Goal: Transaction & Acquisition: Purchase product/service

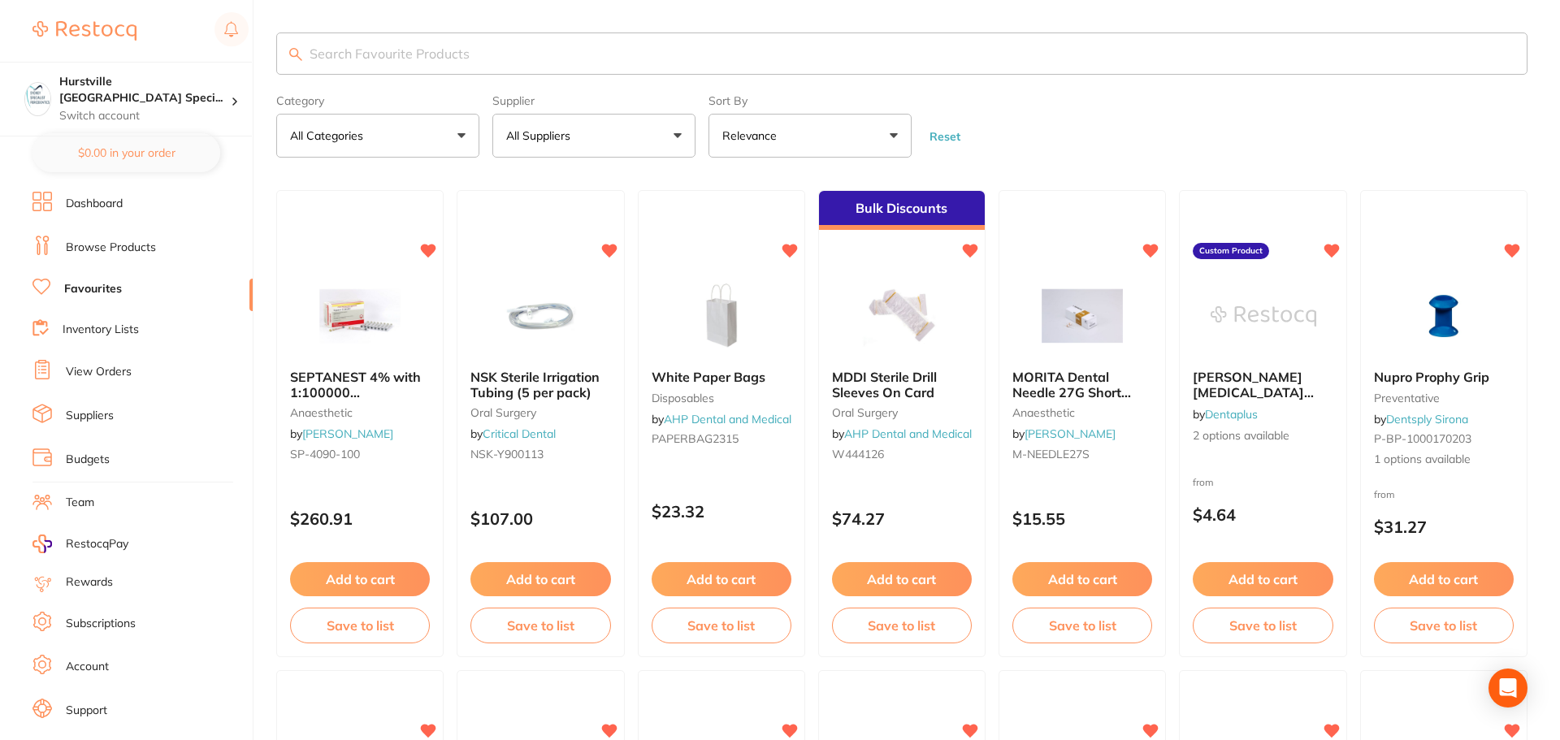
click at [469, 44] on input "search" at bounding box center [901, 53] width 1251 height 42
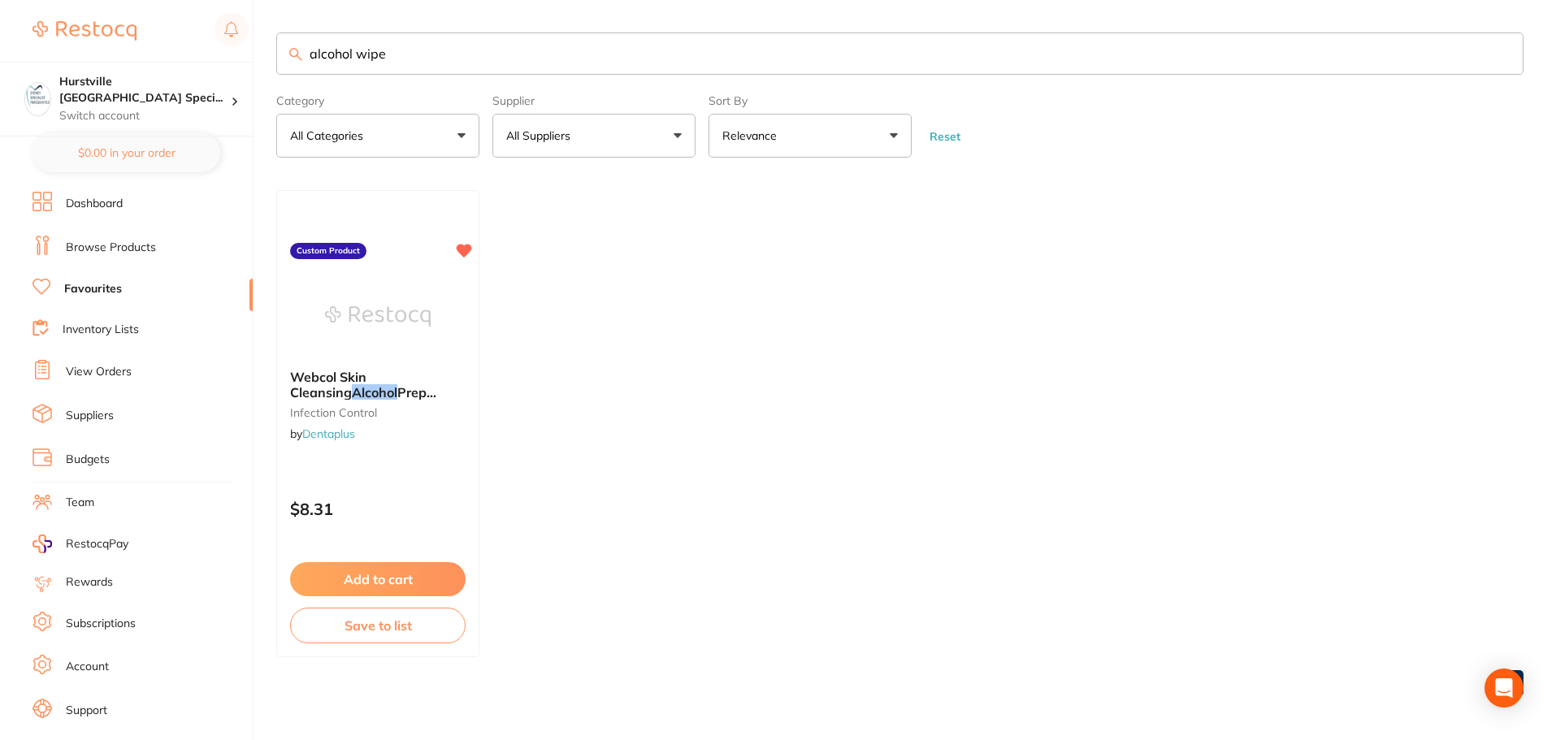
click at [452, 67] on input "alcohol wipe" at bounding box center [899, 53] width 1247 height 42
type input "a"
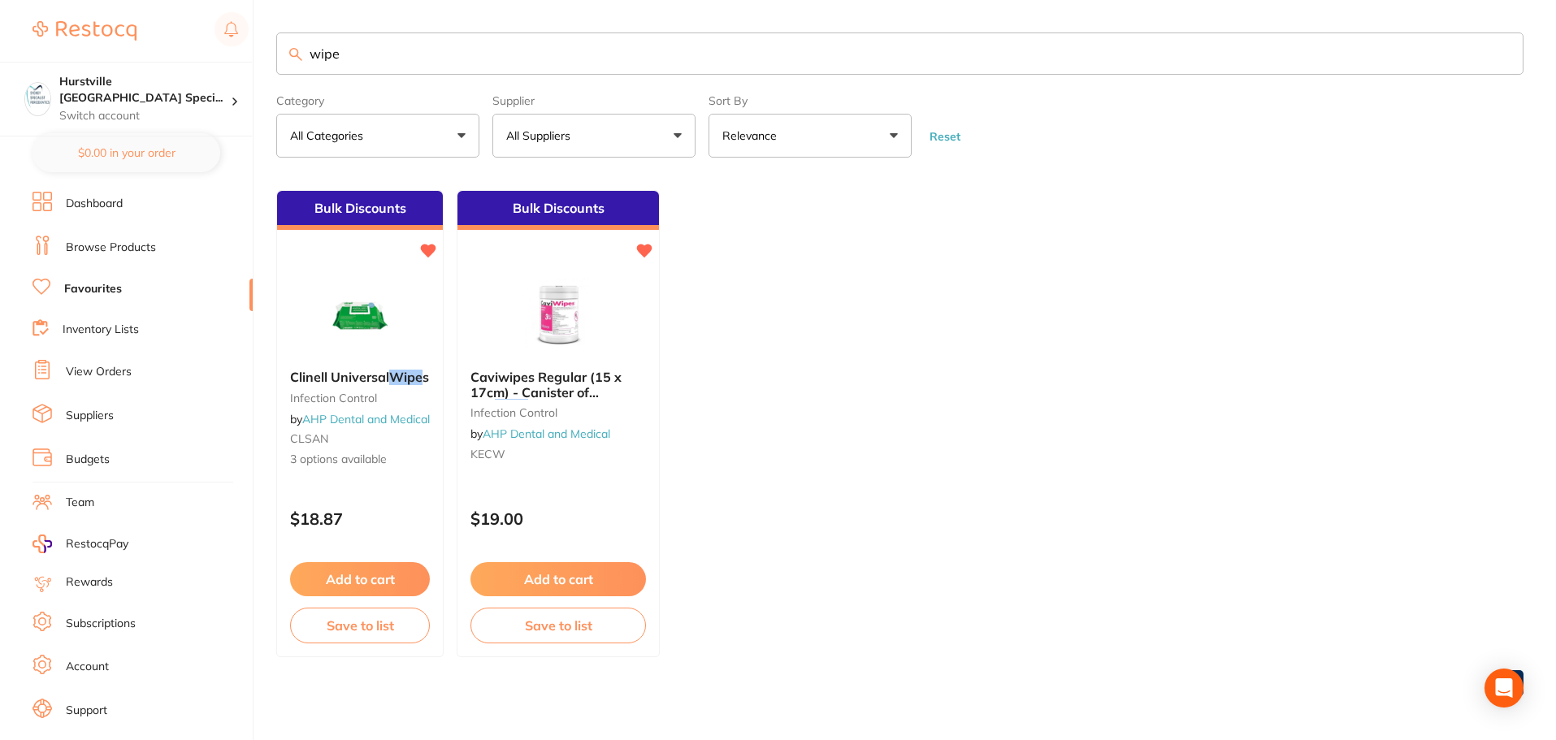
click at [408, 136] on button "All Categories" at bounding box center [377, 136] width 203 height 44
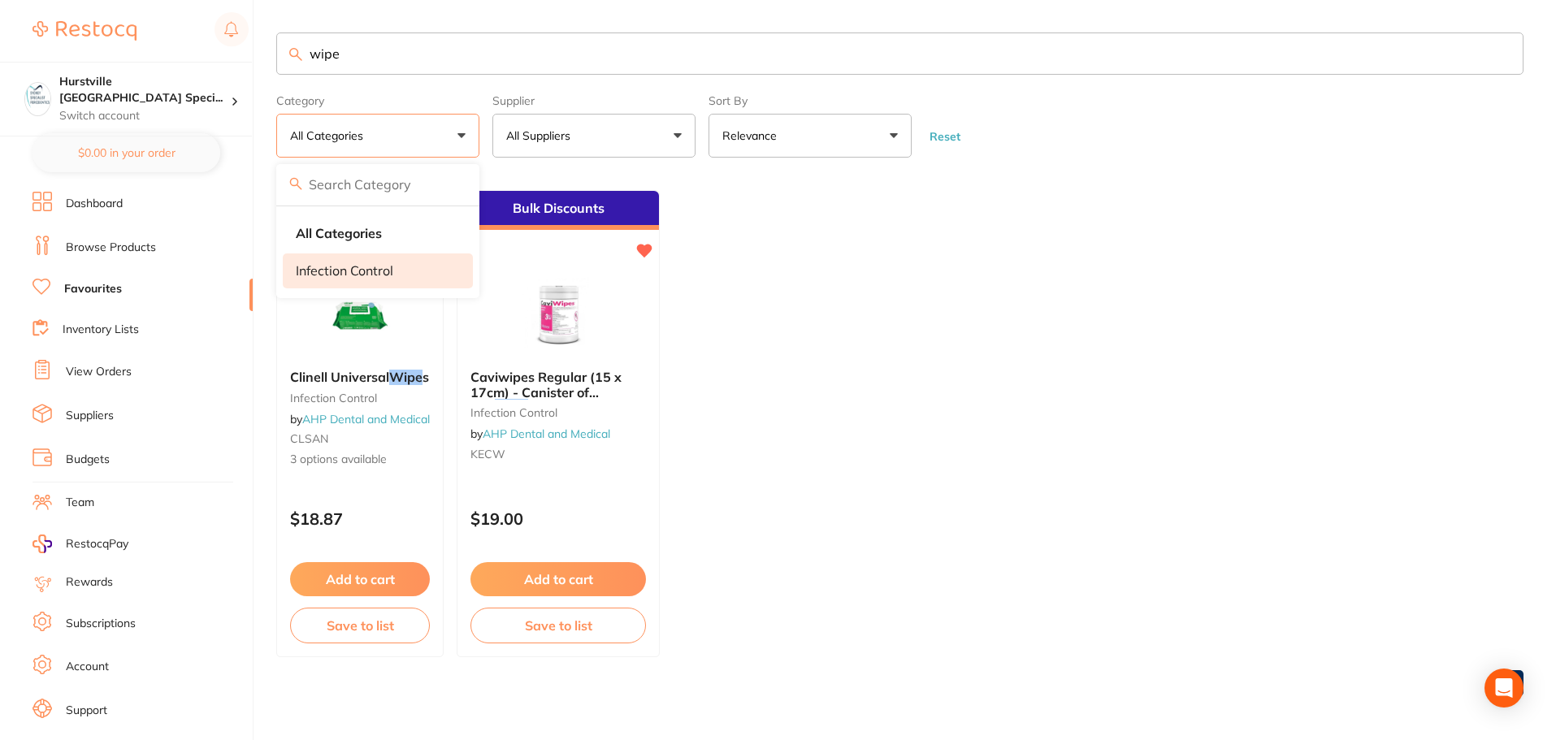
click at [400, 268] on li "infection control" at bounding box center [378, 270] width 190 height 34
click at [350, 50] on input "wipe" at bounding box center [899, 53] width 1247 height 42
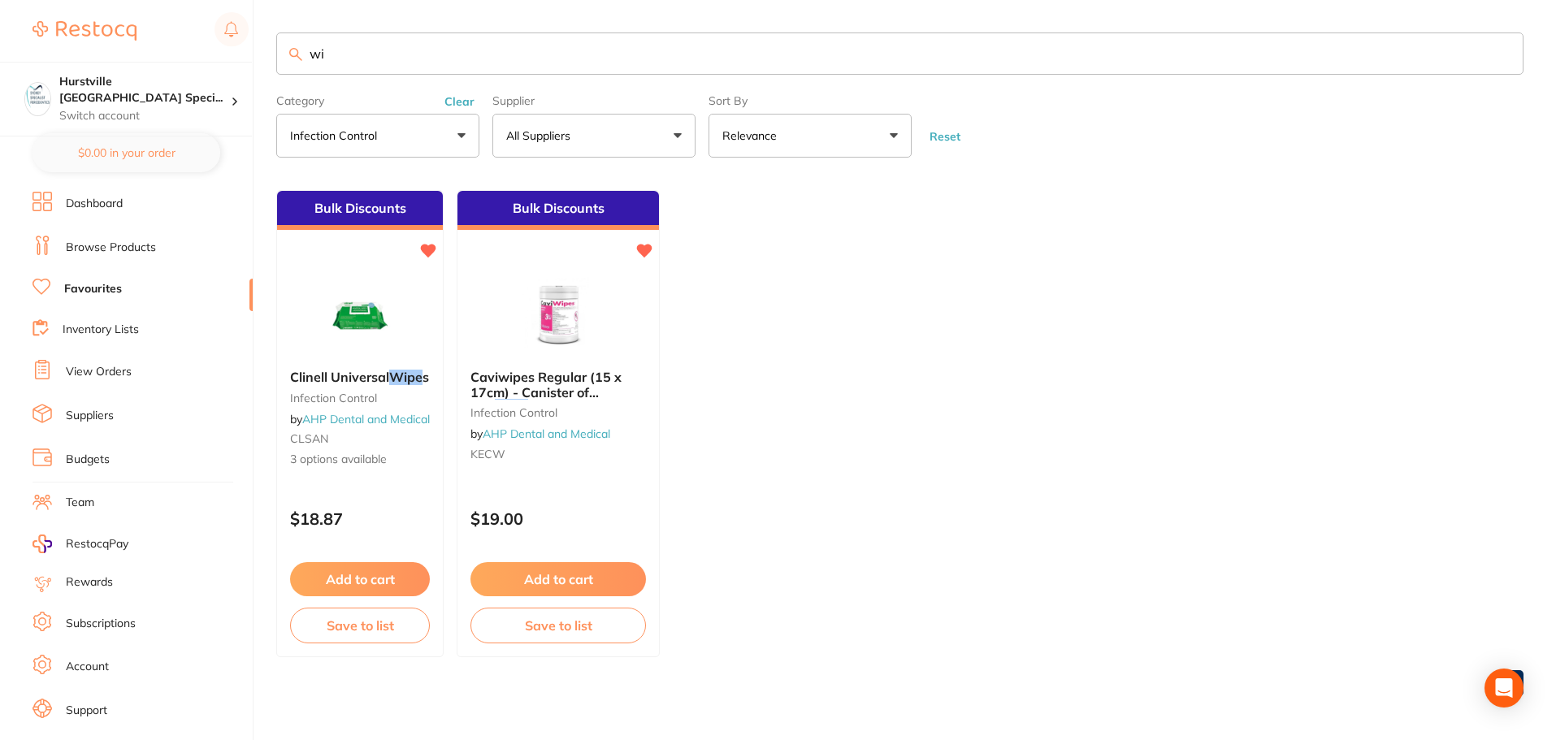
type input "w"
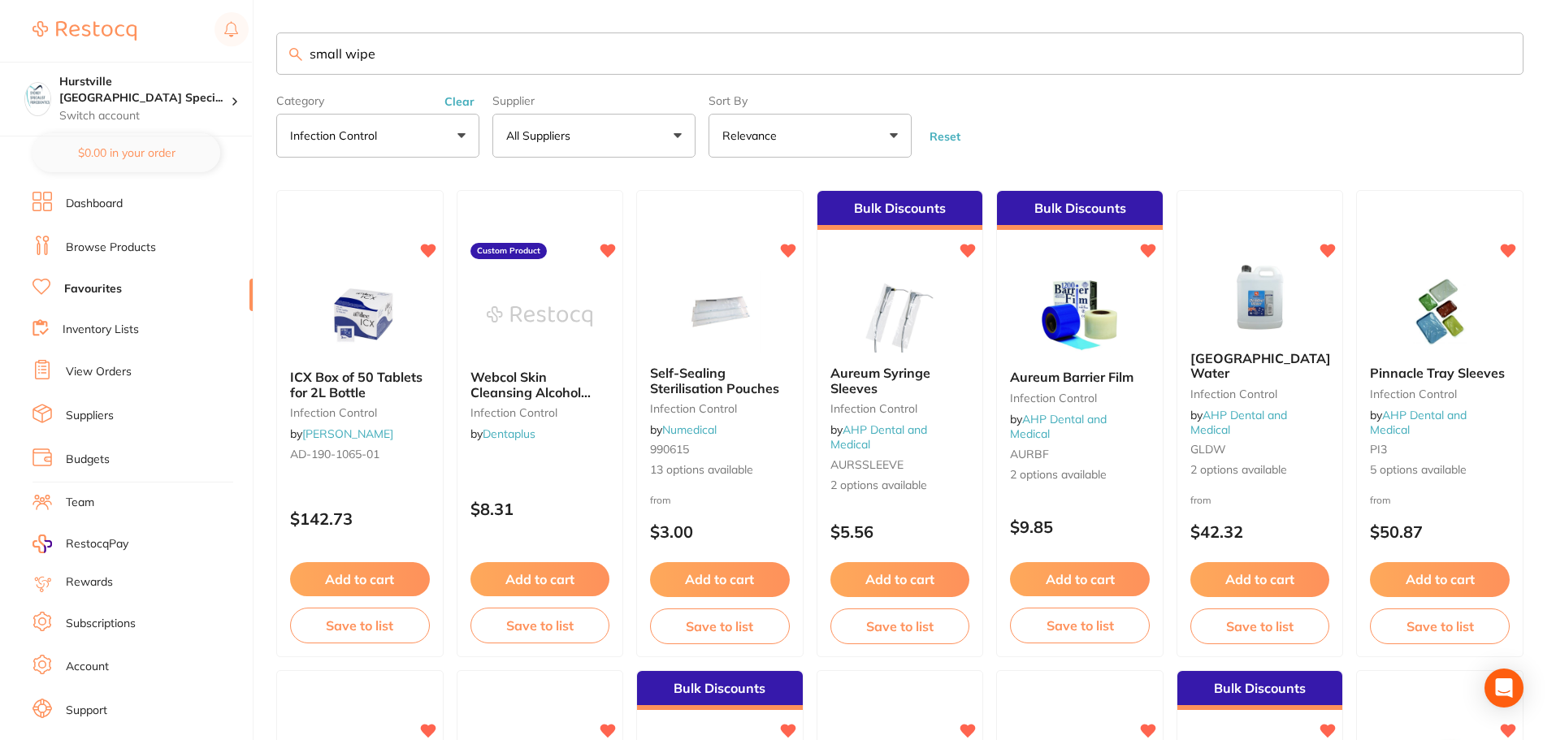
type input "small wipe"
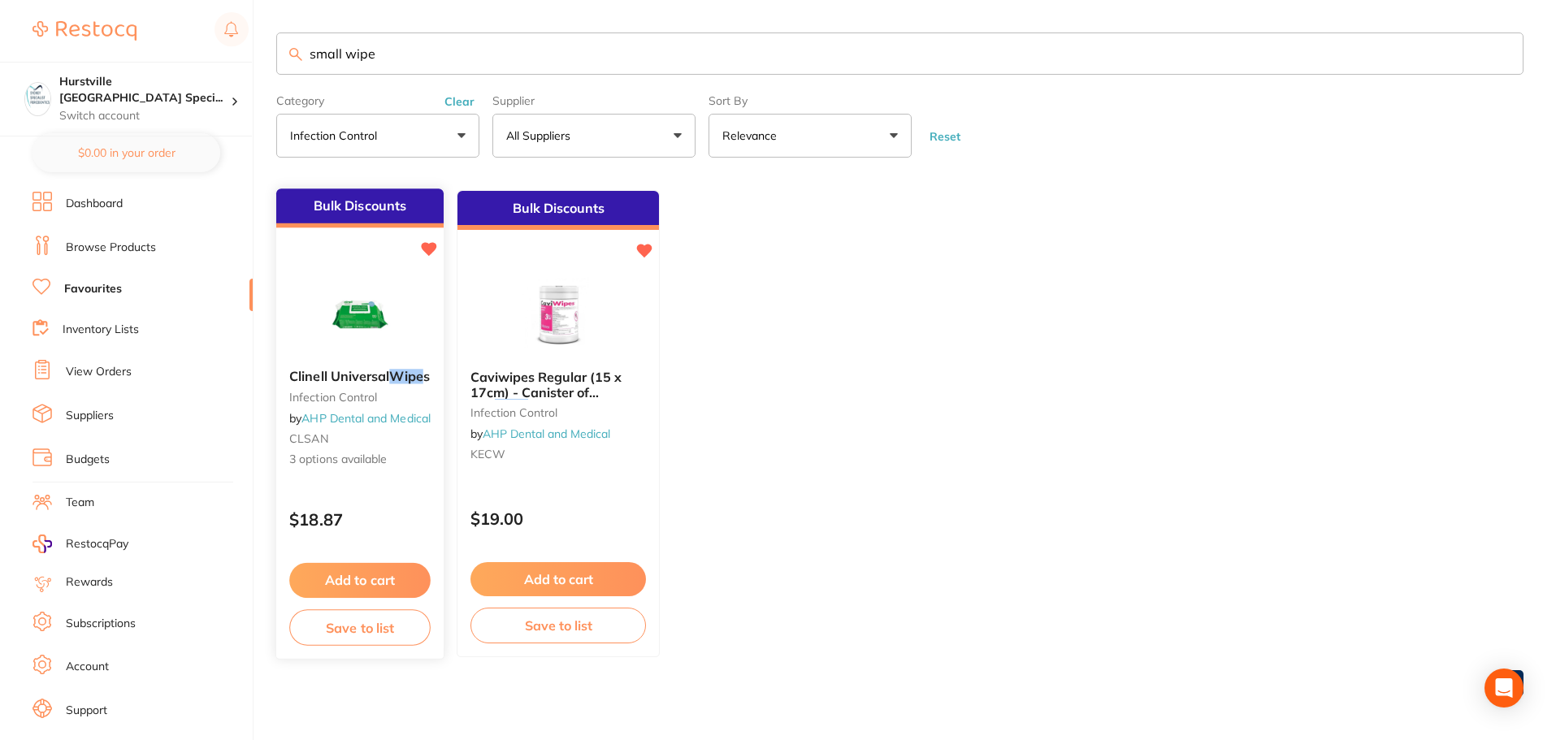
click at [351, 445] on small "CLSAN" at bounding box center [359, 438] width 141 height 13
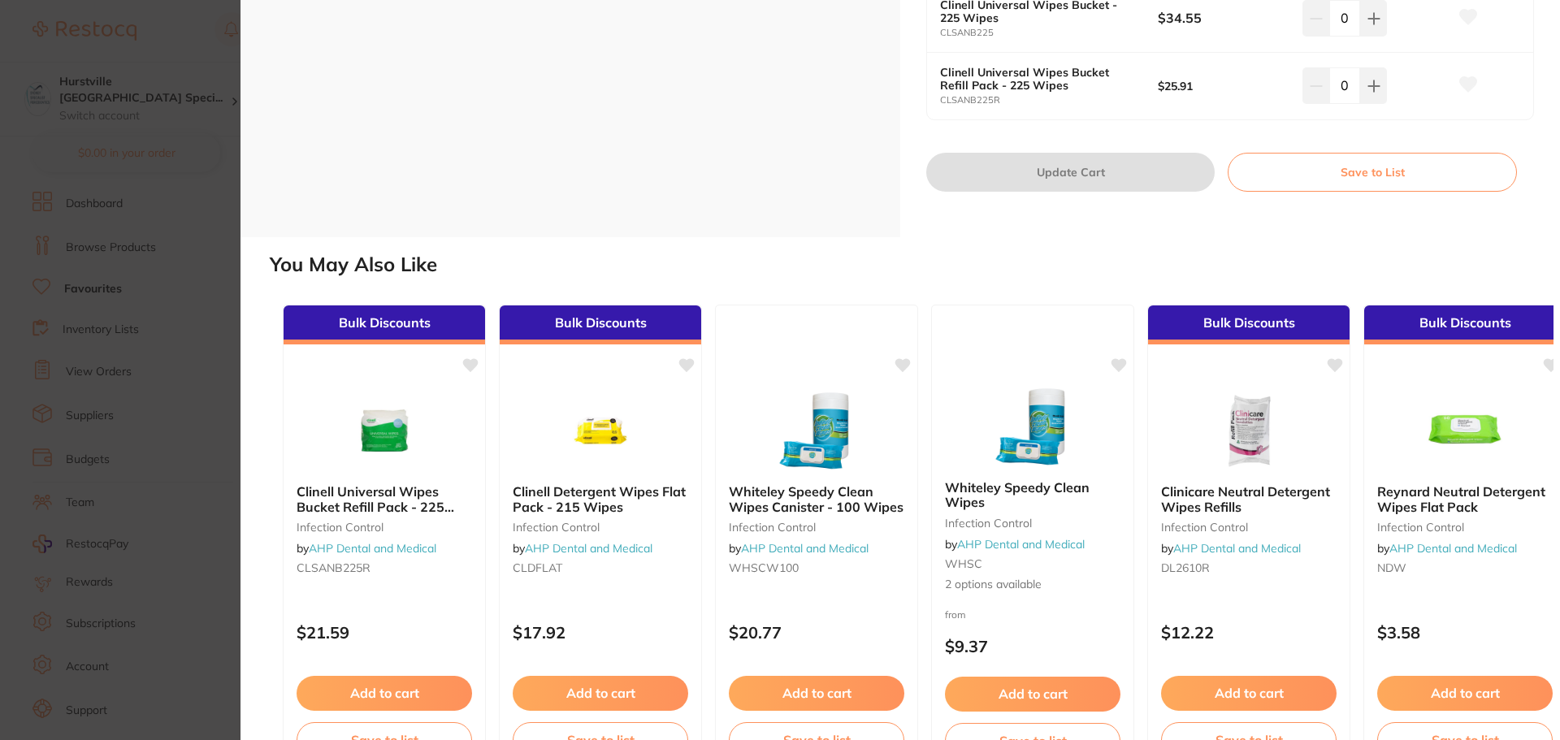
scroll to position [620, 0]
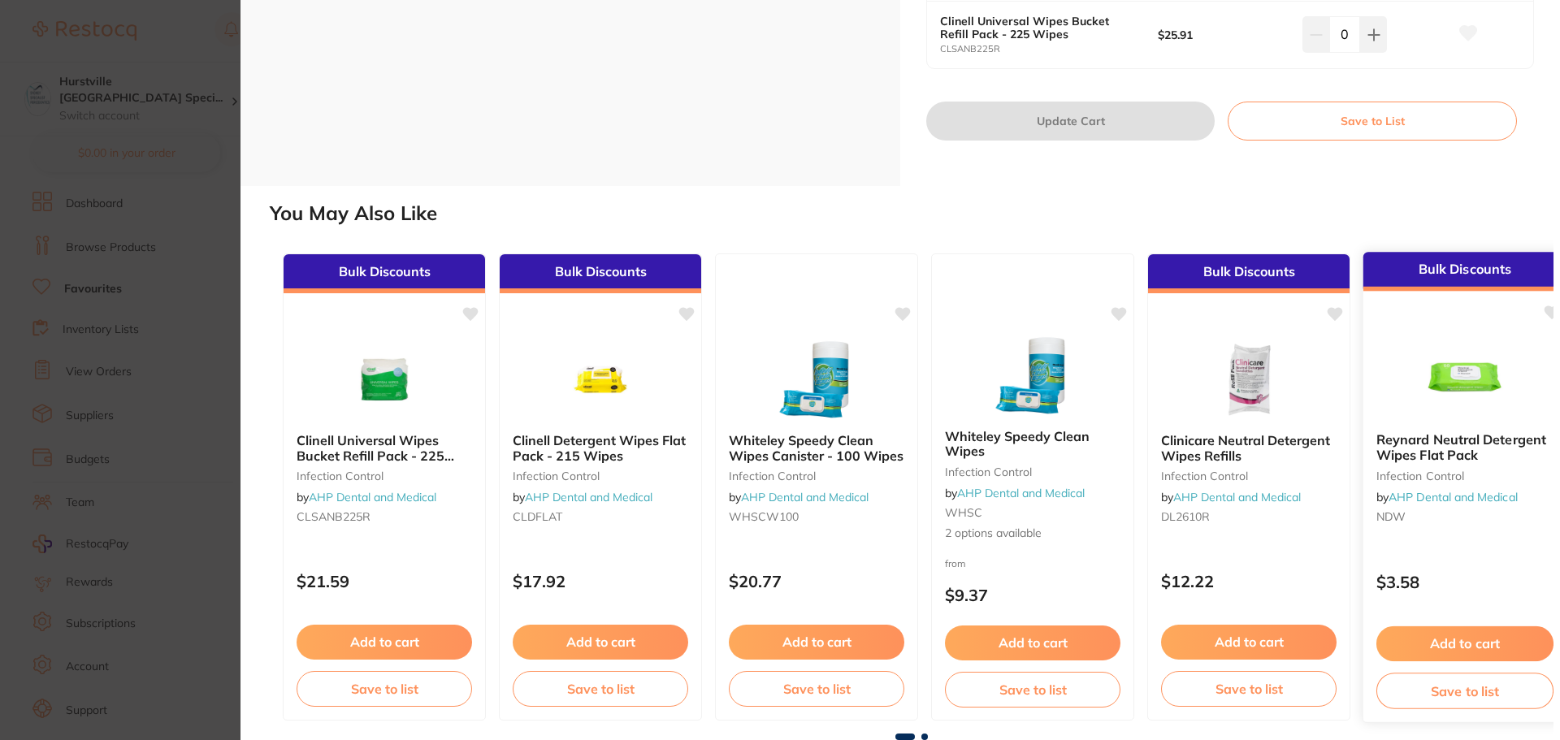
click at [1491, 367] on img at bounding box center [1464, 378] width 106 height 82
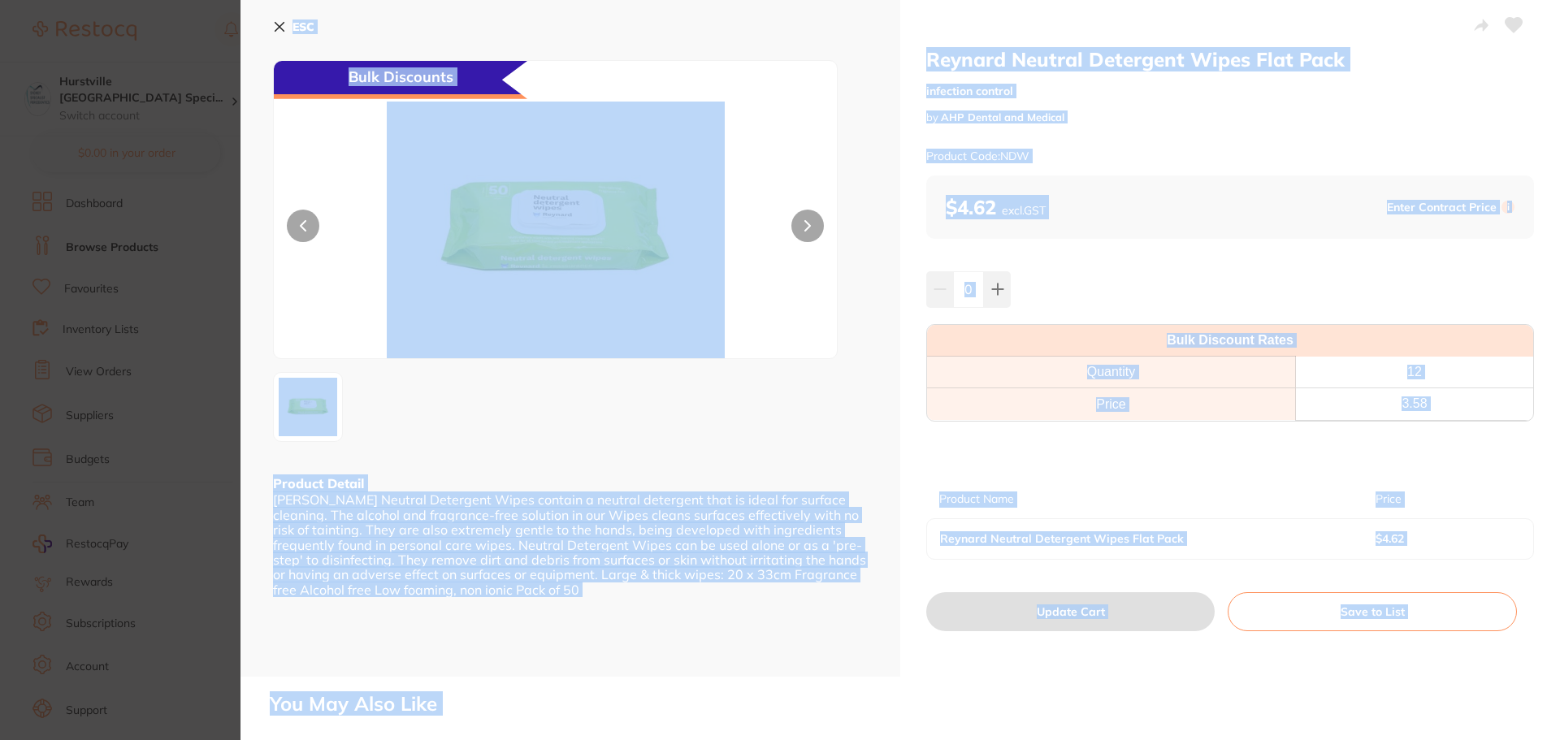
click at [790, 388] on div at bounding box center [570, 407] width 595 height 70
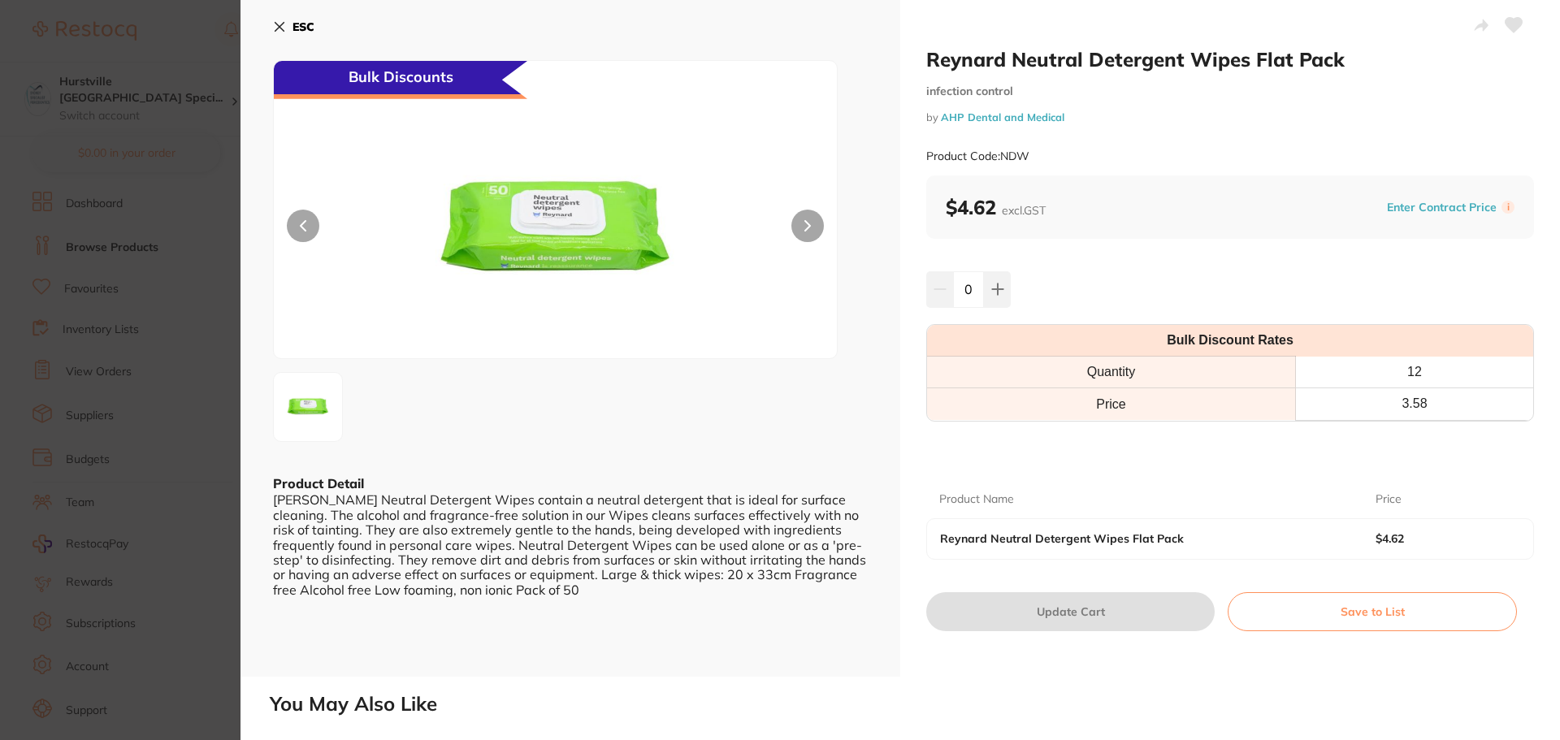
click at [799, 225] on button at bounding box center [807, 226] width 32 height 32
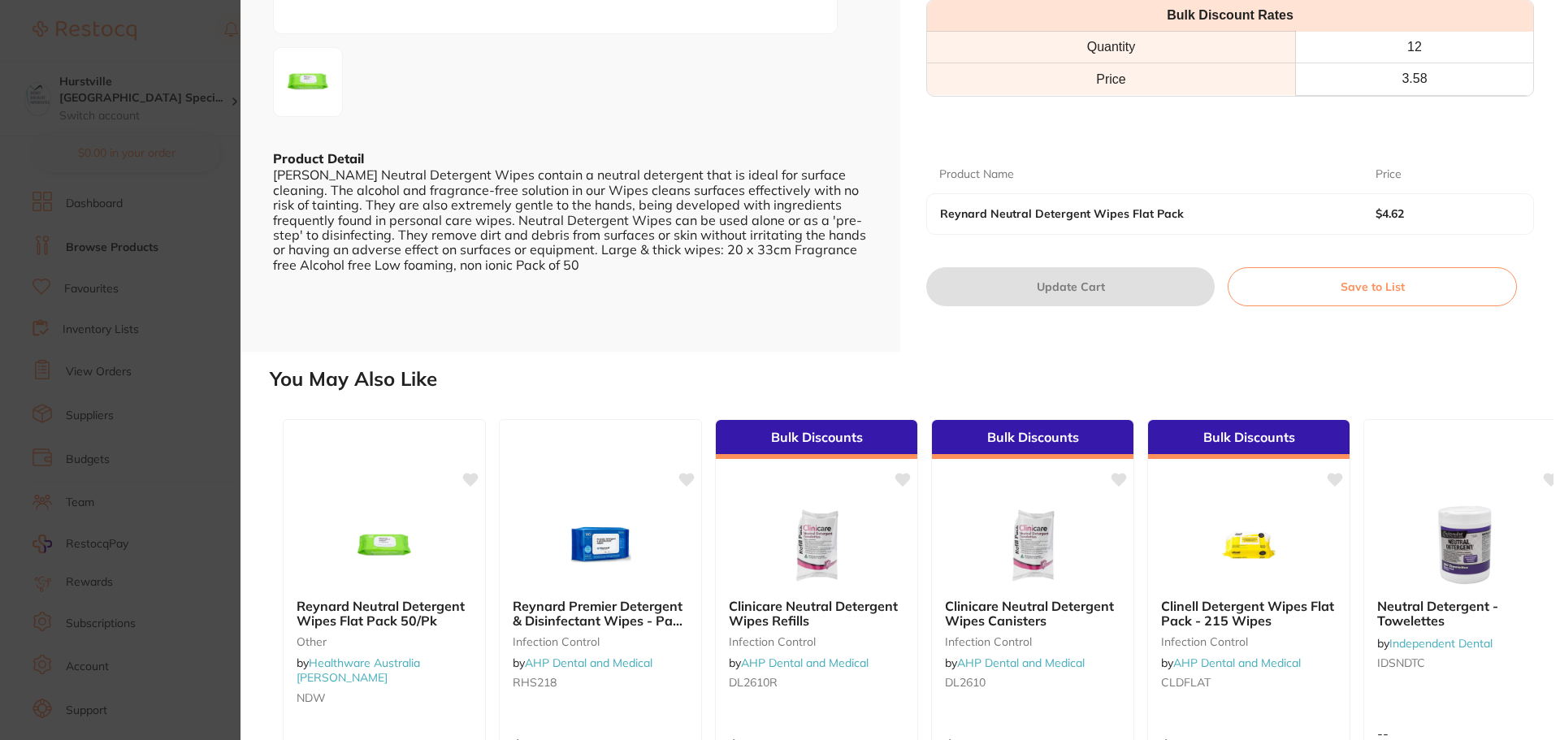
scroll to position [491, 0]
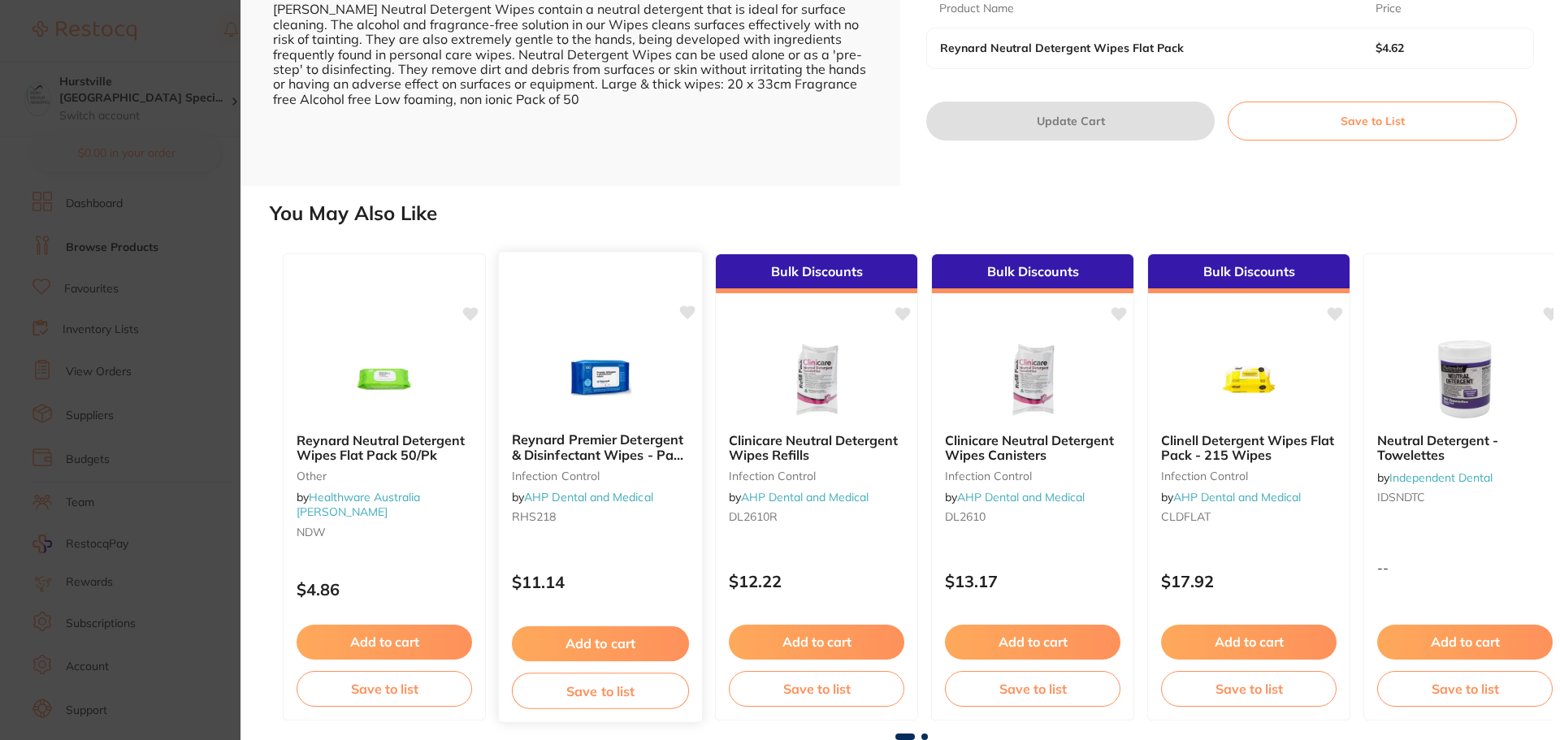
click at [616, 378] on img at bounding box center [600, 378] width 106 height 82
click at [616, 378] on div "Reynard Neutral Detergent Wipes Flat Pack infection control by AHP Dental and M…" at bounding box center [899, 370] width 1319 height 740
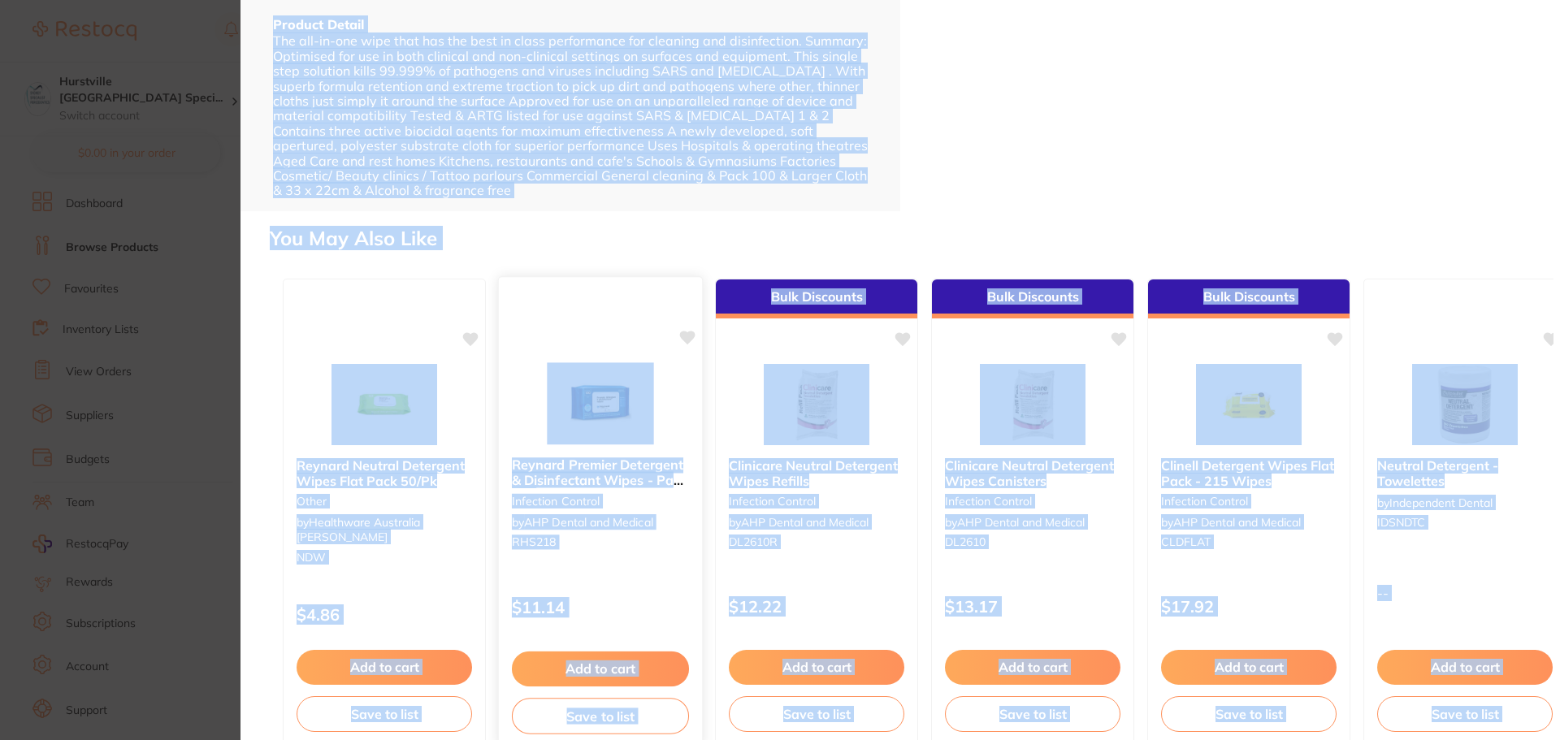
scroll to position [484, 0]
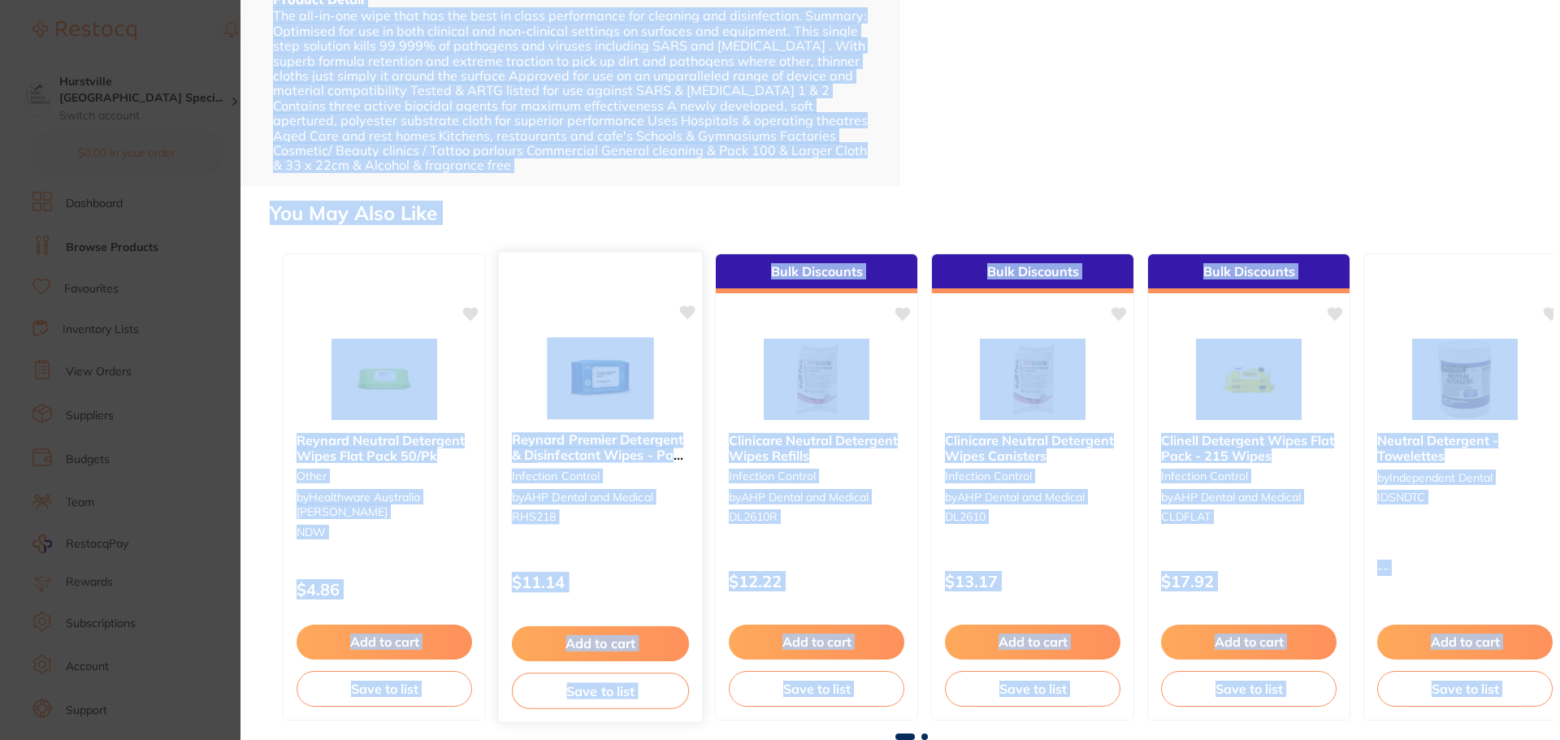
click at [625, 592] on div "$11.14" at bounding box center [600, 579] width 203 height 44
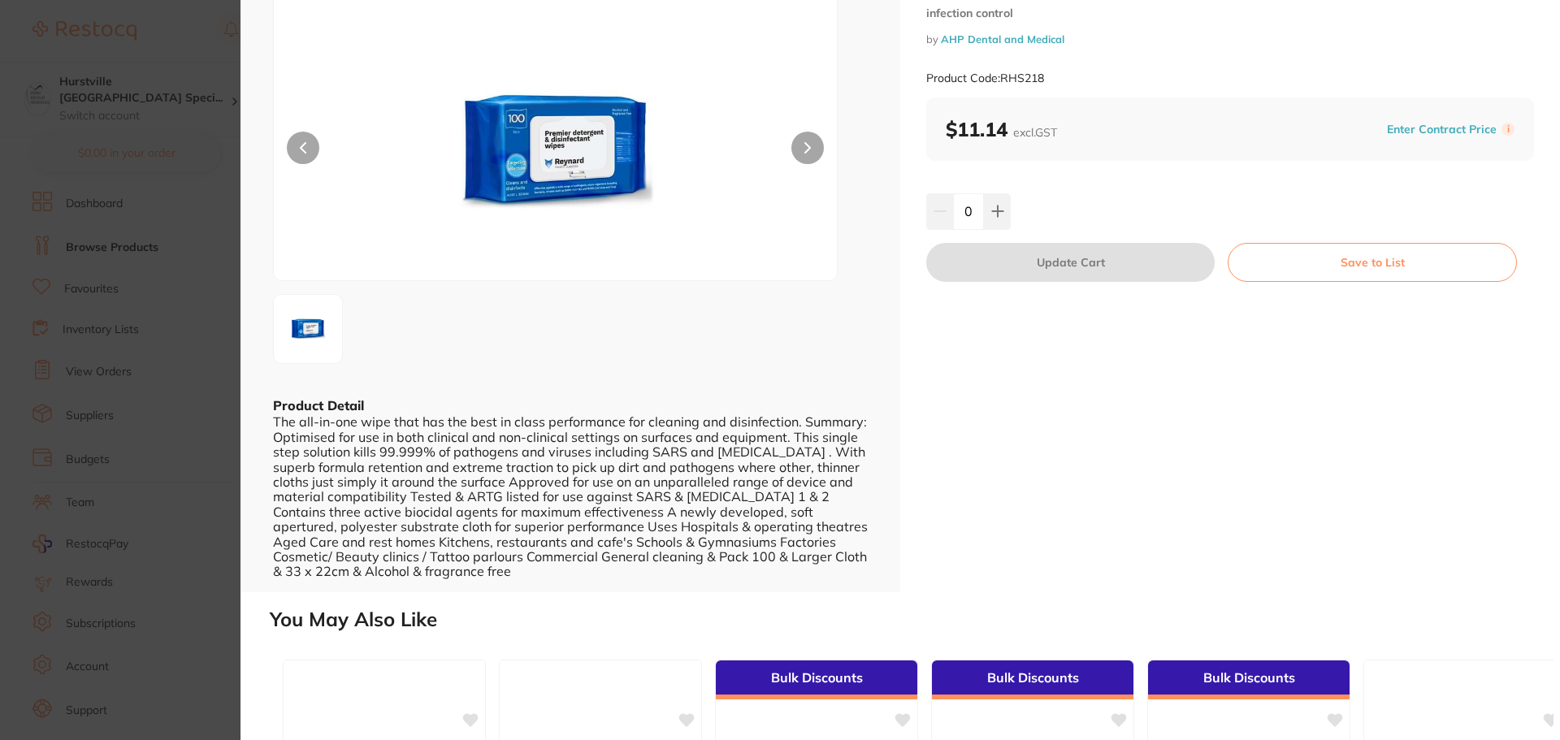
scroll to position [0, 0]
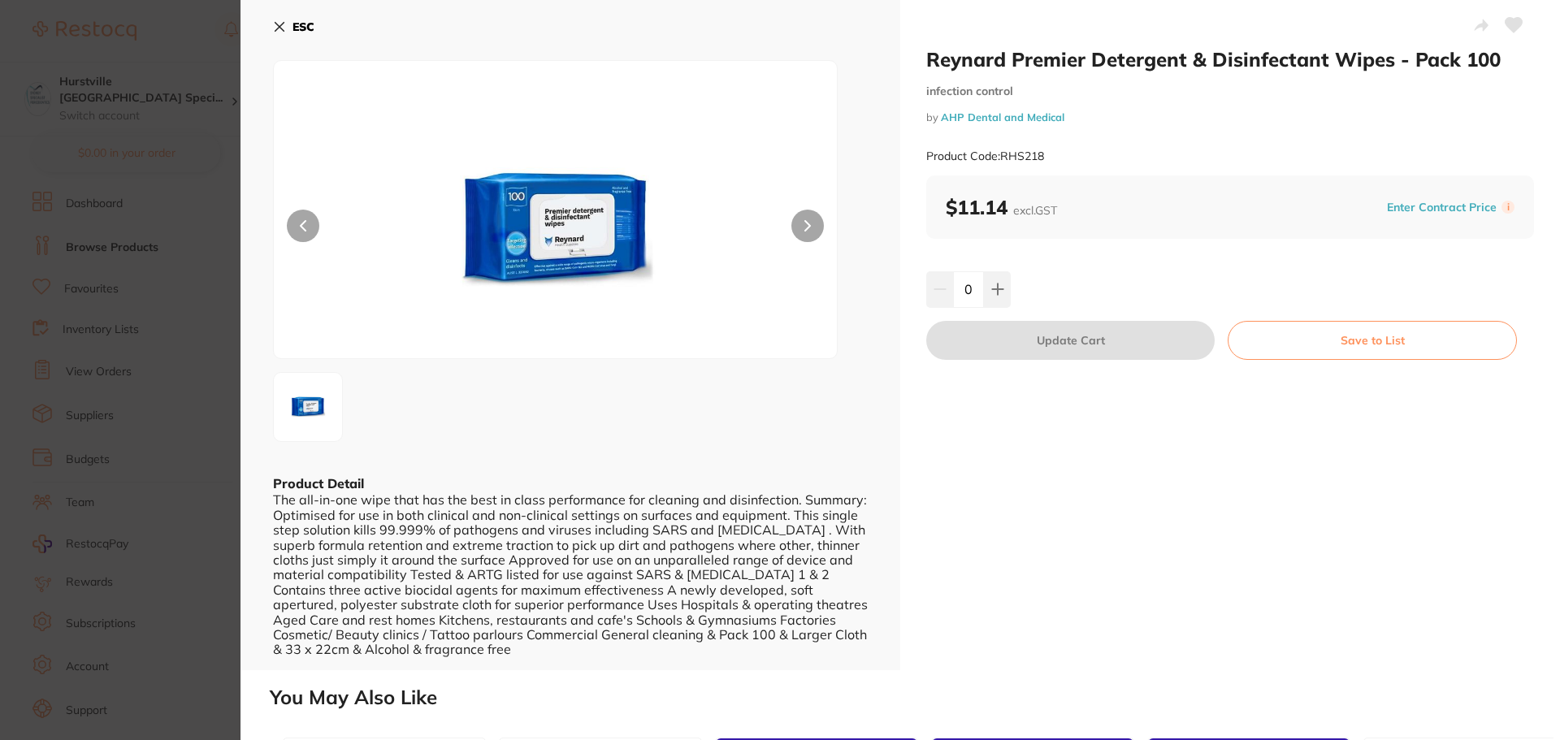
click at [282, 29] on icon at bounding box center [279, 27] width 9 height 9
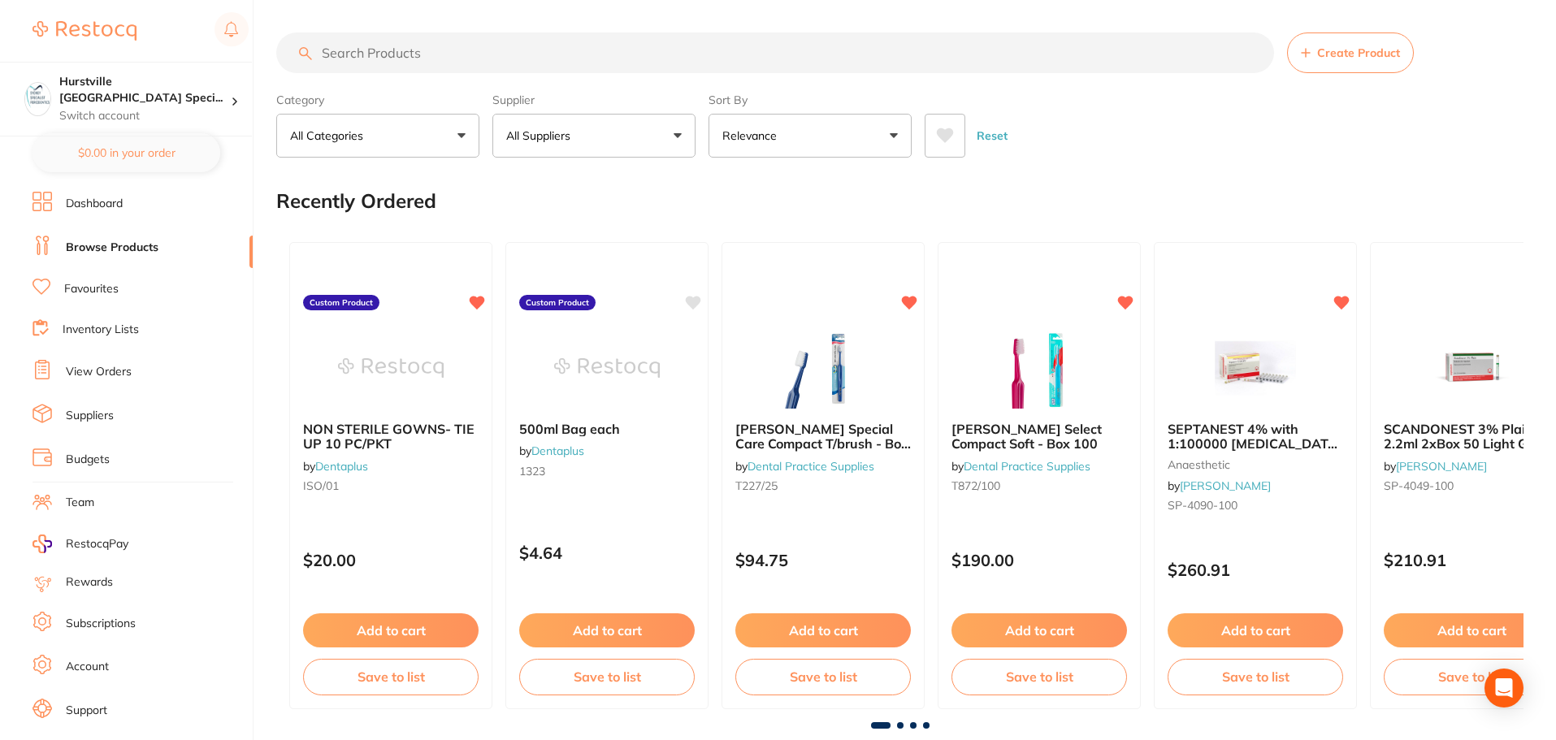
click at [422, 49] on input "search" at bounding box center [775, 52] width 998 height 41
type input "wipe"
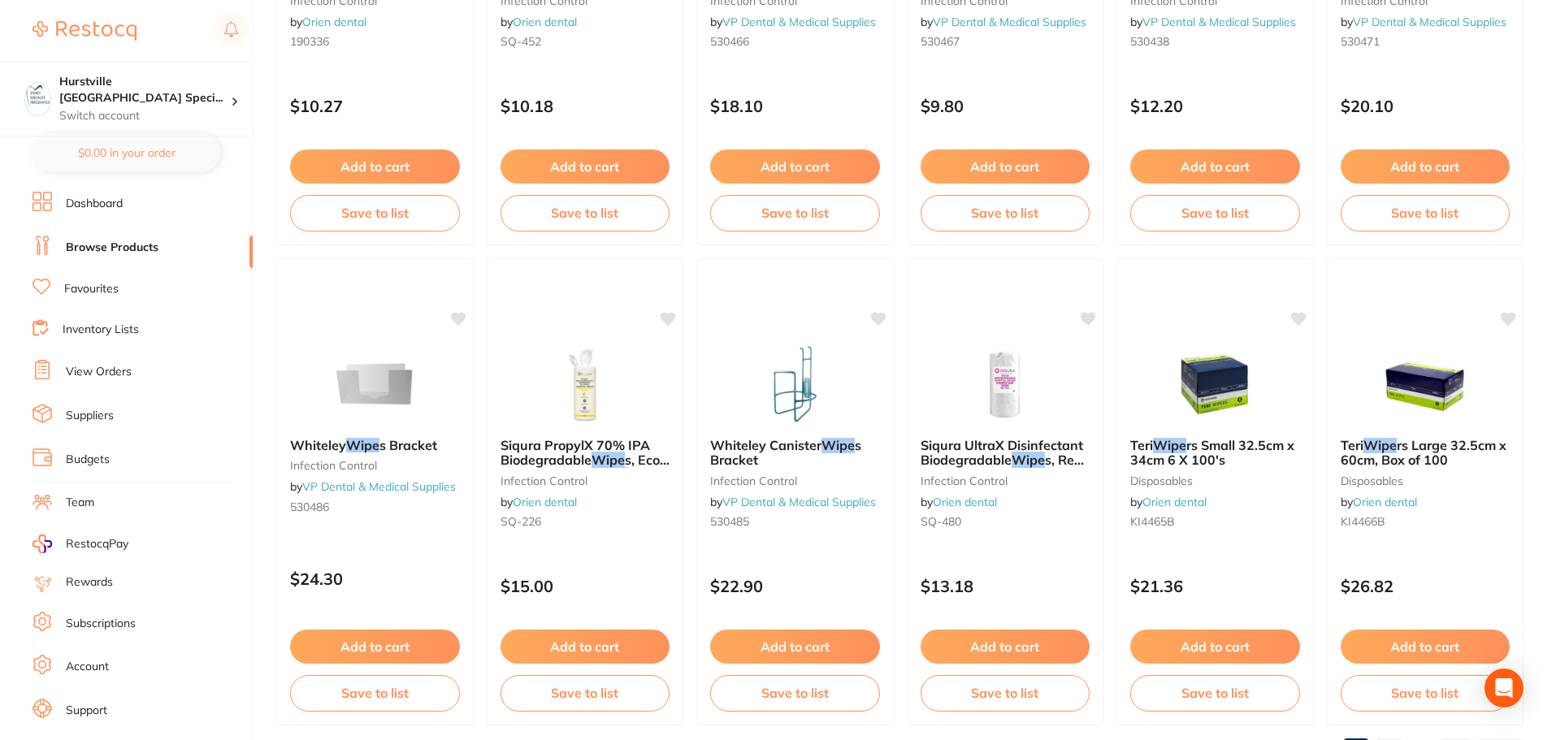
scroll to position [3882, 0]
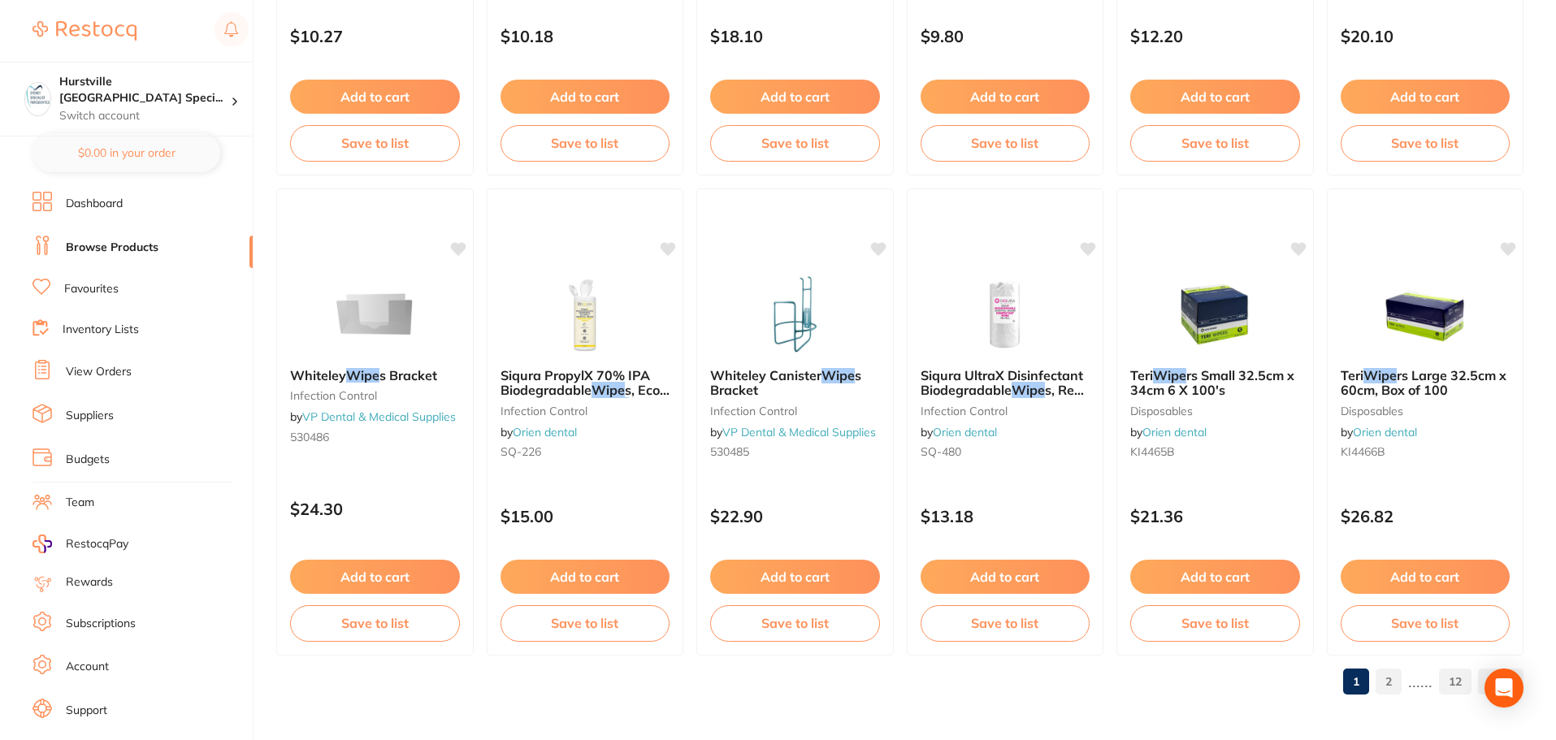
click at [1392, 678] on link "2" at bounding box center [1388, 681] width 26 height 32
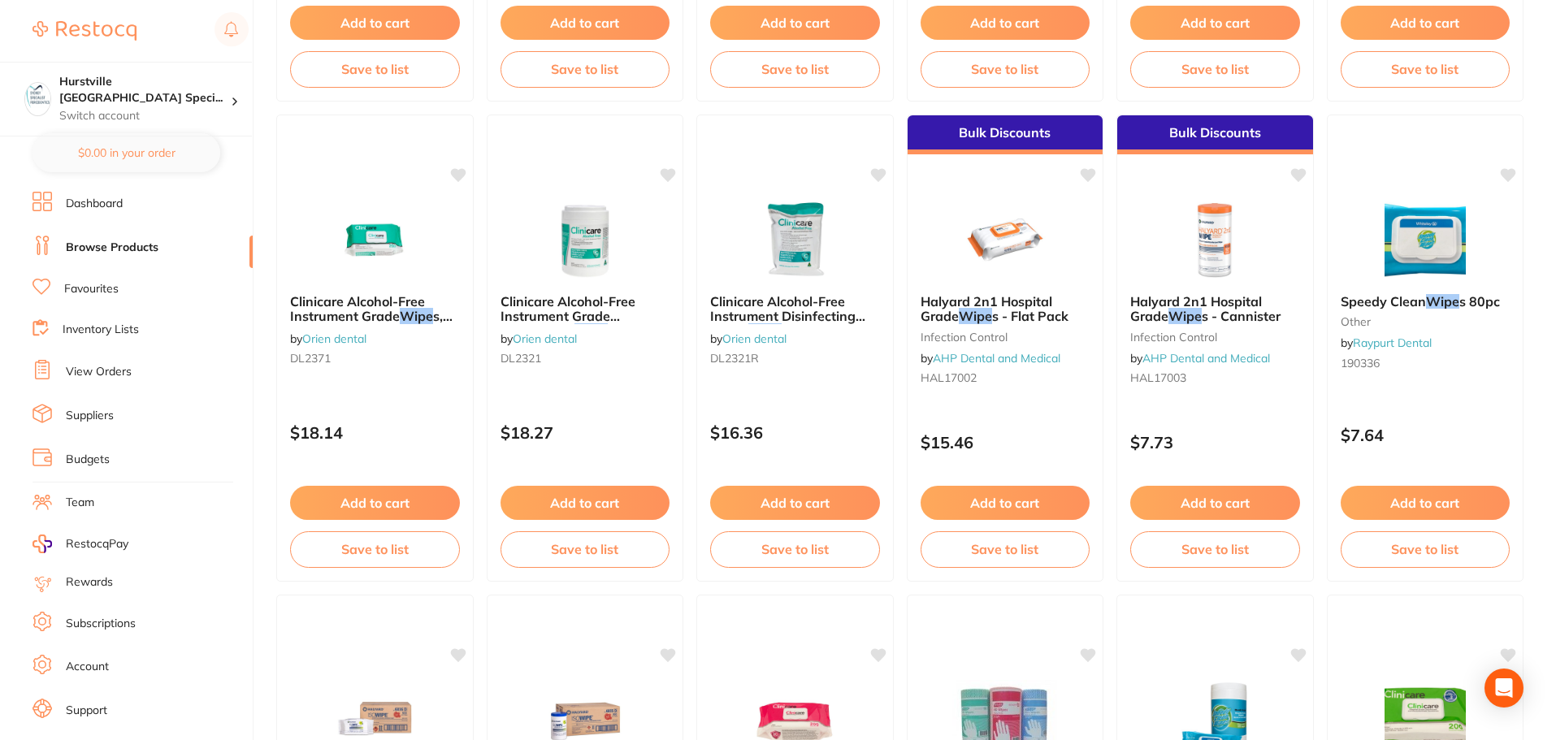
scroll to position [3493, 0]
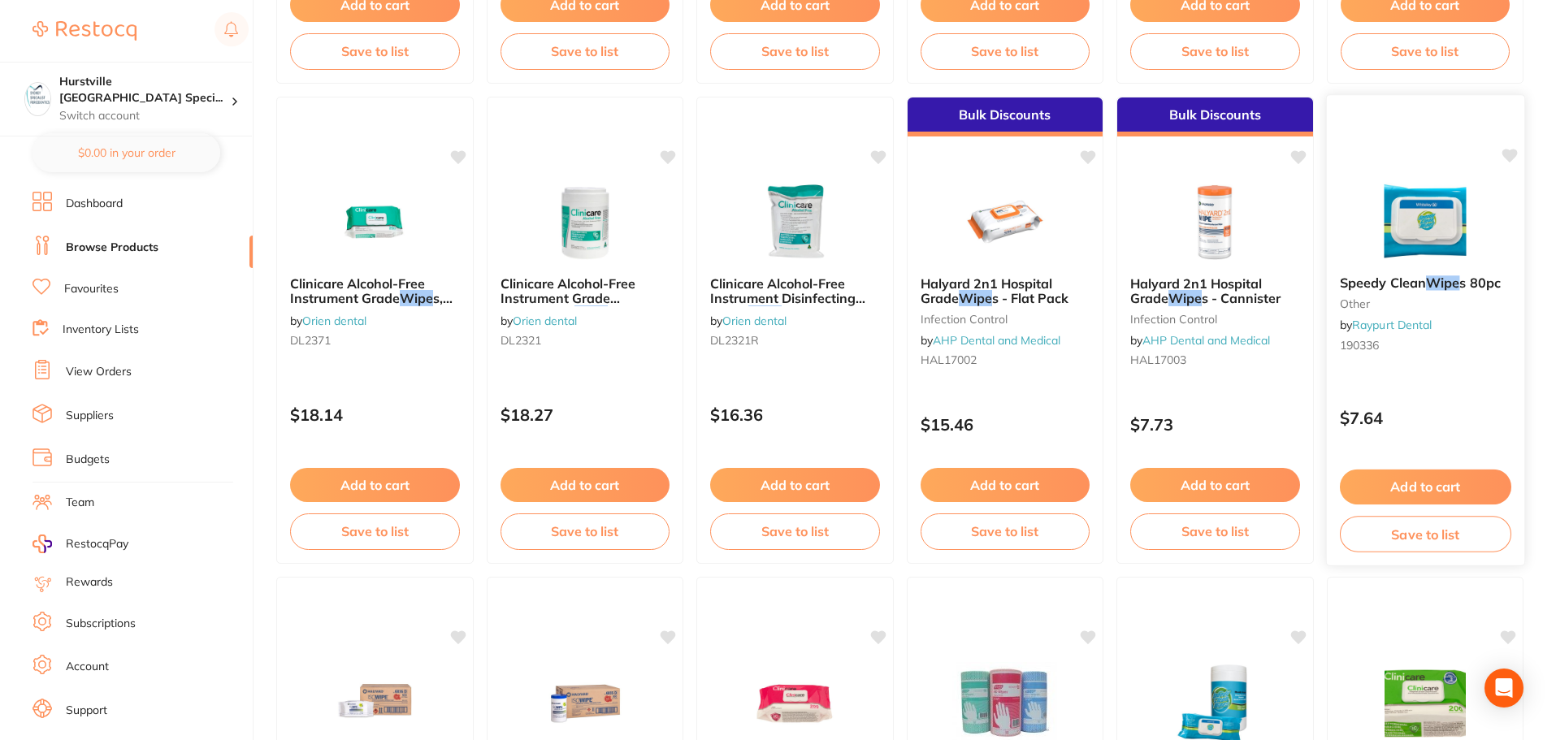
click at [1450, 221] on img at bounding box center [1424, 221] width 106 height 82
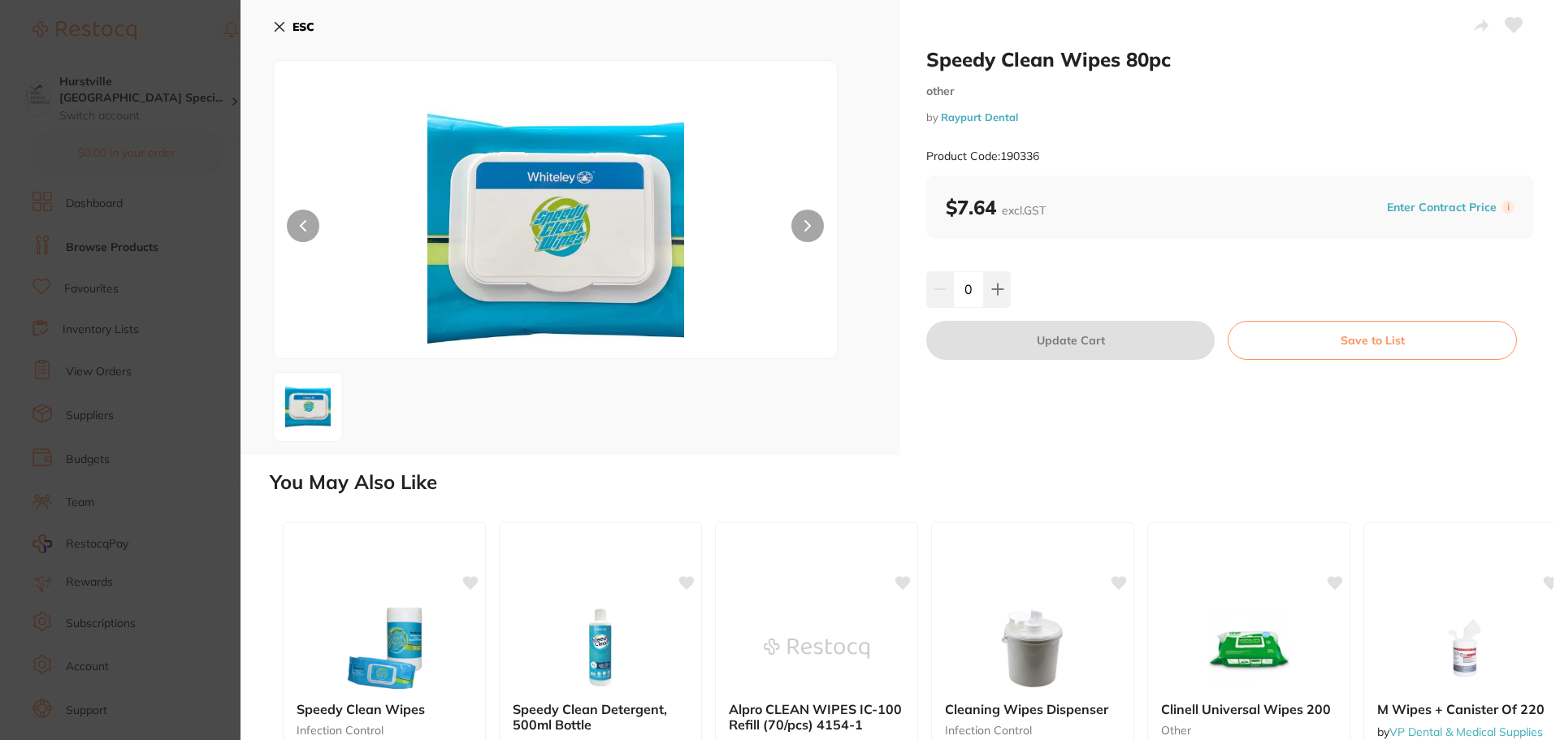
click at [792, 216] on button at bounding box center [807, 226] width 32 height 32
click at [798, 223] on button at bounding box center [807, 226] width 32 height 32
click at [273, 24] on icon at bounding box center [279, 26] width 13 height 13
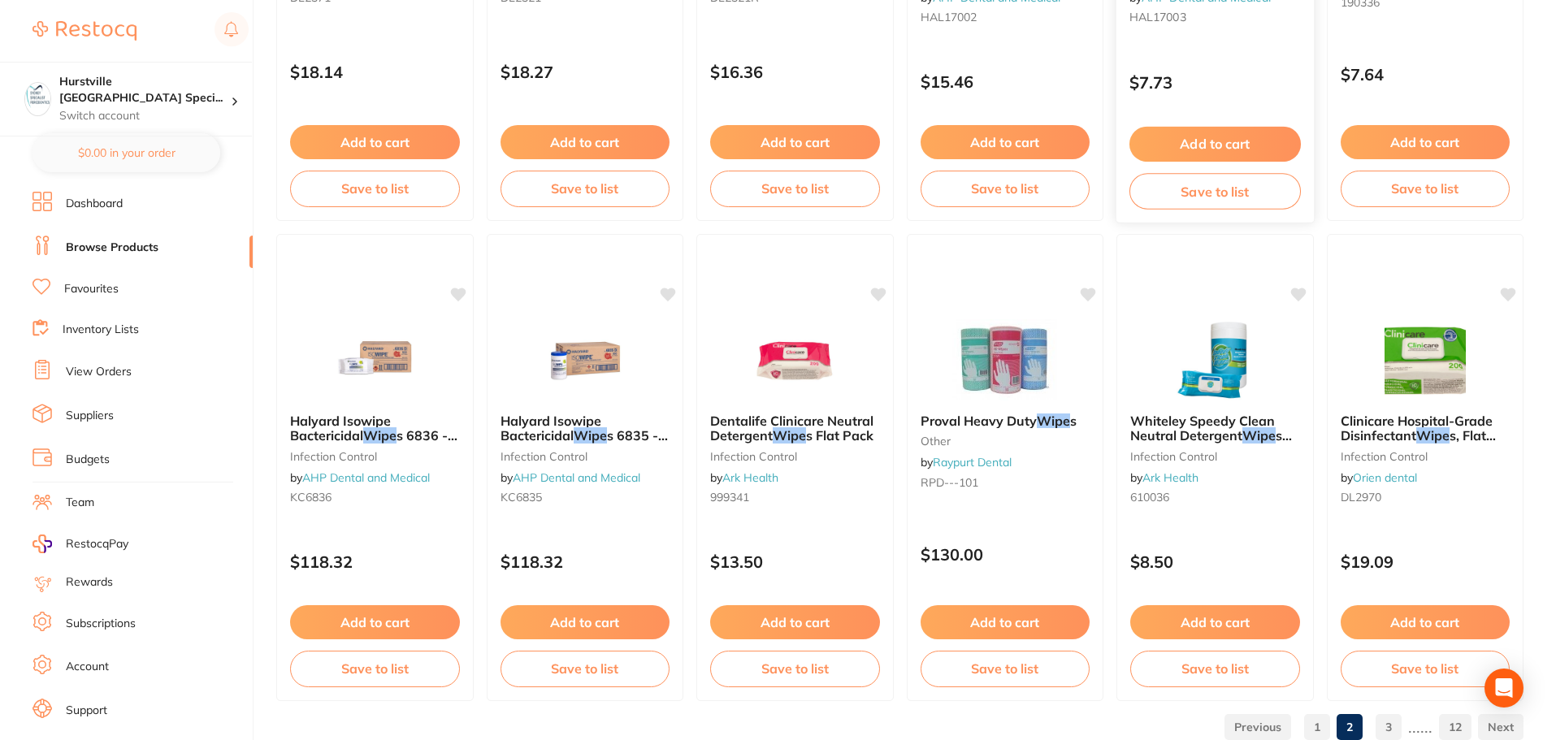
scroll to position [3882, 0]
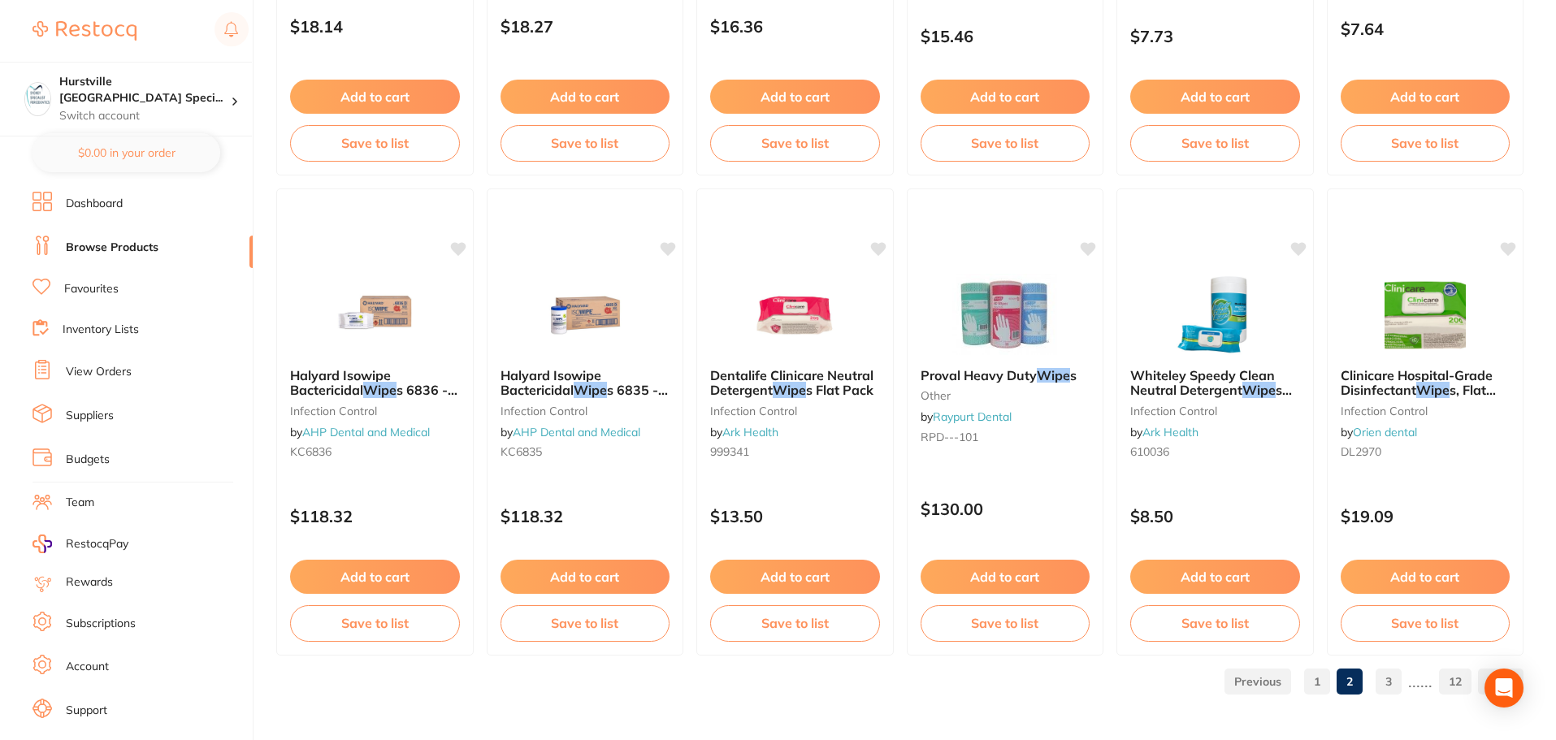
click at [1389, 687] on link "3" at bounding box center [1388, 681] width 26 height 32
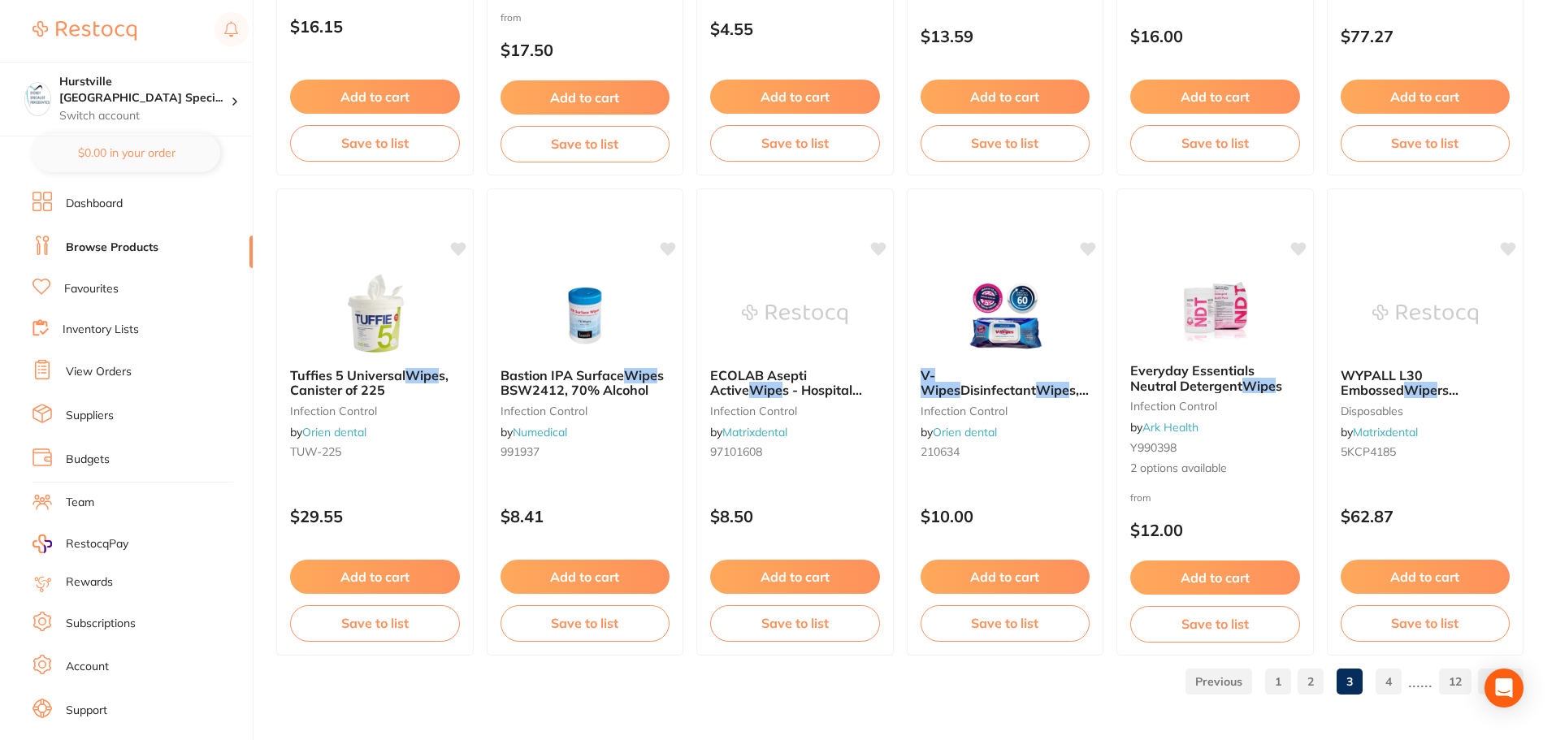
click at [1372, 675] on ul "1 2 3 4 ...... 12" at bounding box center [1351, 682] width 344 height 26
click at [1391, 690] on link "4" at bounding box center [1388, 681] width 26 height 32
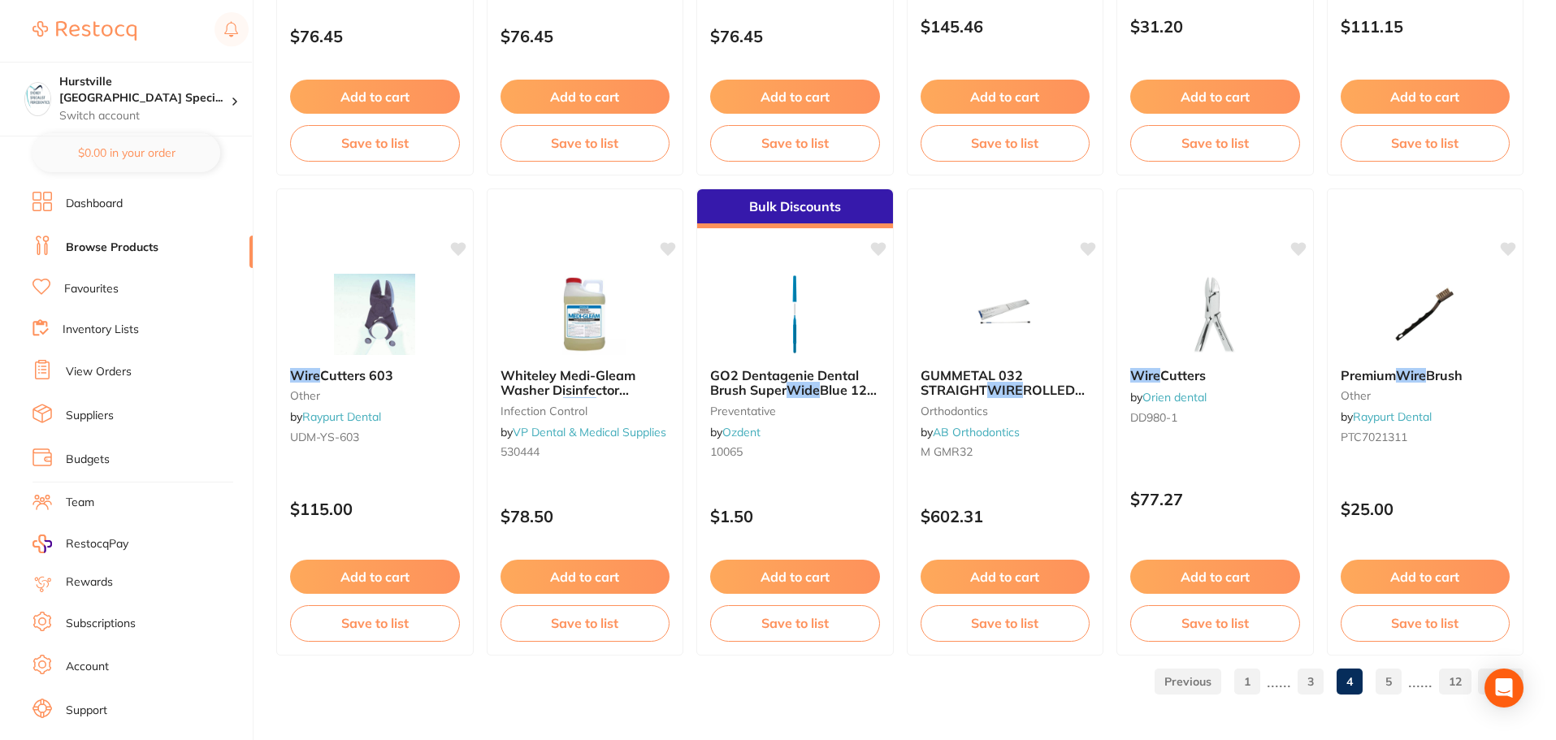
click at [1389, 676] on link "5" at bounding box center [1388, 681] width 26 height 32
